Goal: Information Seeking & Learning: Learn about a topic

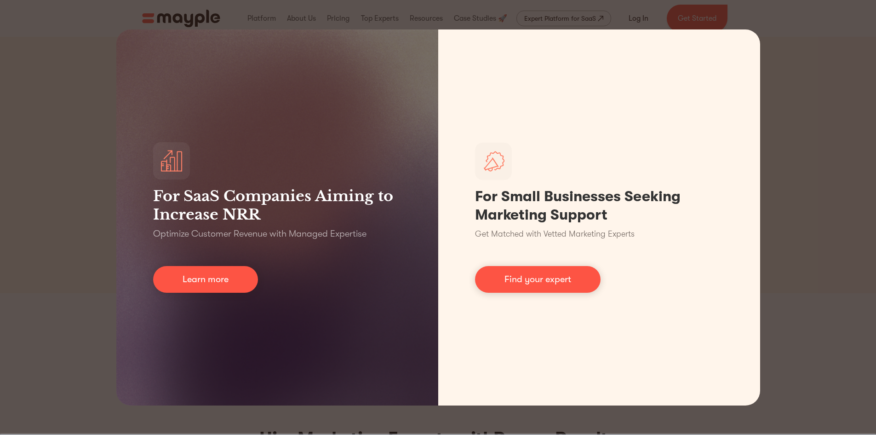
click at [798, 166] on div "For SaaS Companies Aiming to Increase NRR Optimize Customer Revenue with Manage…" at bounding box center [438, 217] width 876 height 435
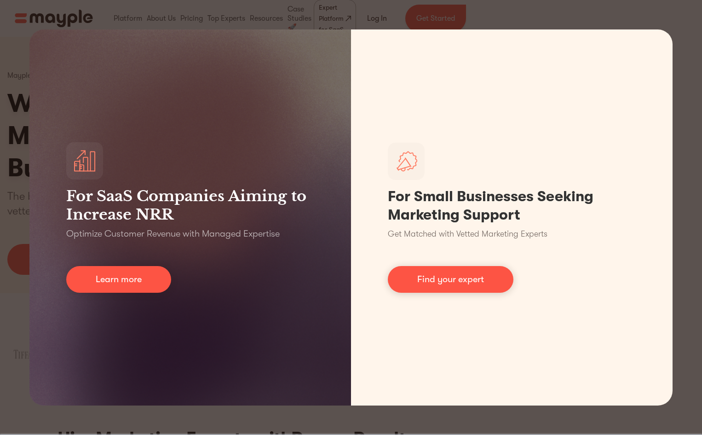
click at [363, 12] on div "For SaaS Companies Aiming to Increase NRR Optimize Customer Revenue with Manage…" at bounding box center [351, 217] width 702 height 435
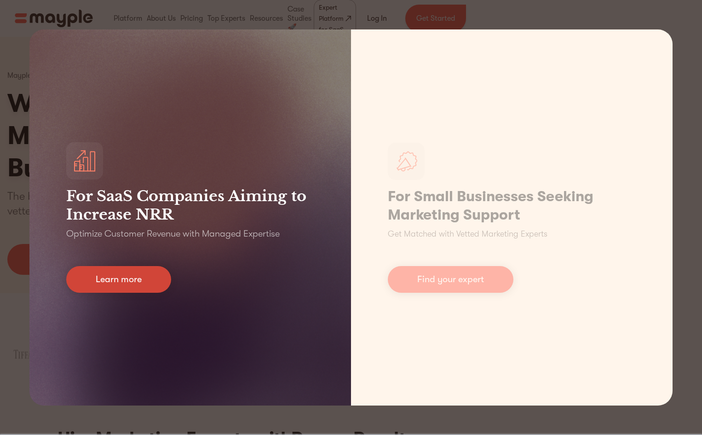
click at [125, 289] on link "Learn more" at bounding box center [118, 279] width 105 height 27
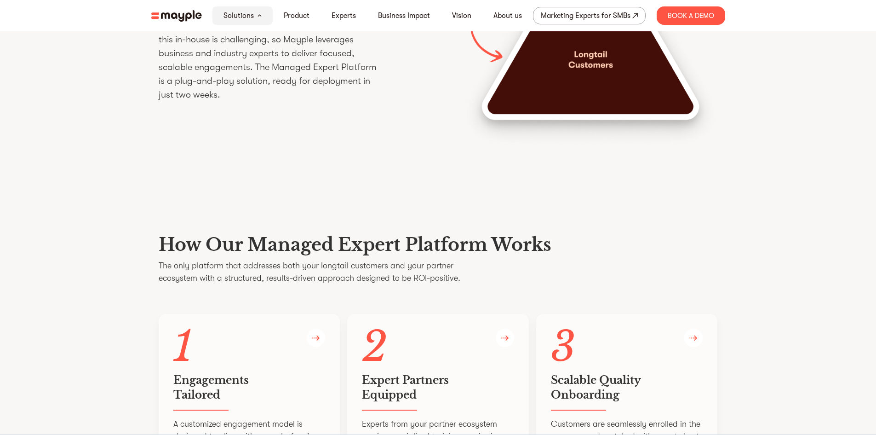
scroll to position [1518, 0]
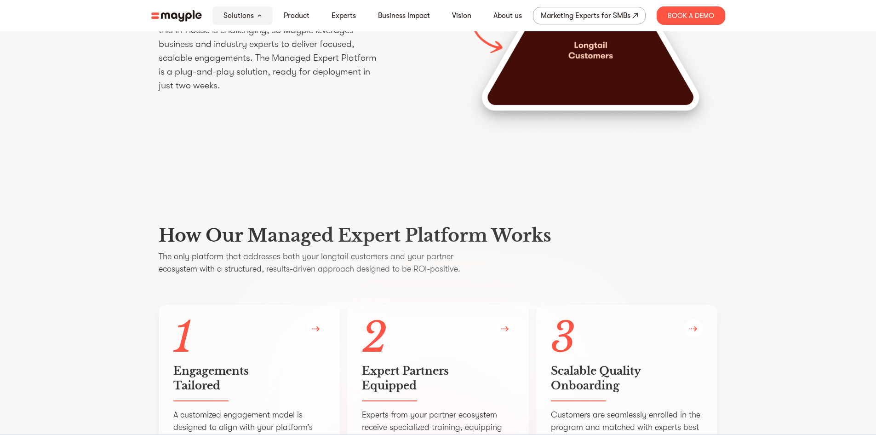
click at [295, 92] on p "Providing white-glove service to all customers isn’t feasible, yet longtail cus…" at bounding box center [269, 30] width 221 height 124
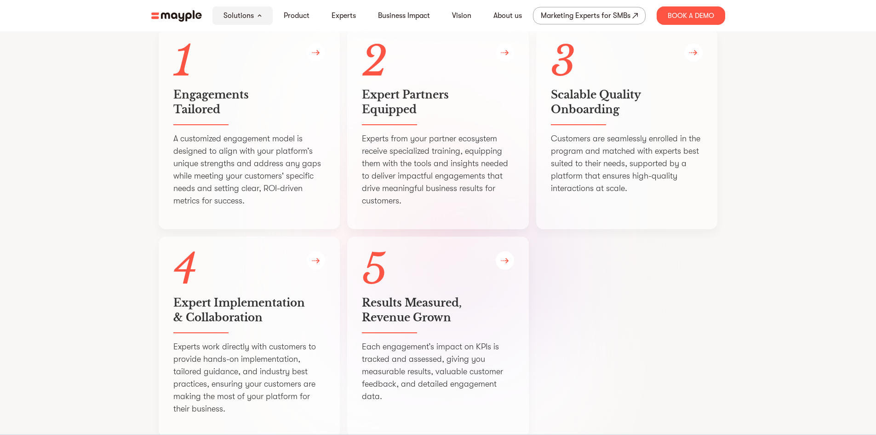
scroll to position [1840, 0]
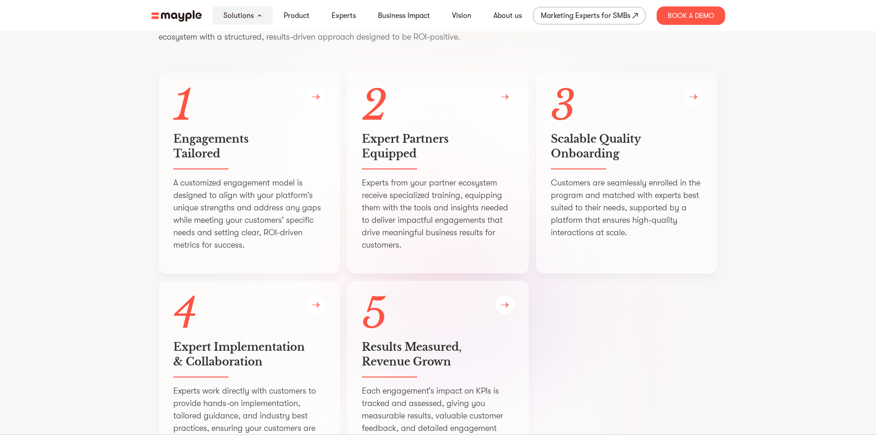
scroll to position [1748, 0]
